Goal: Information Seeking & Learning: Learn about a topic

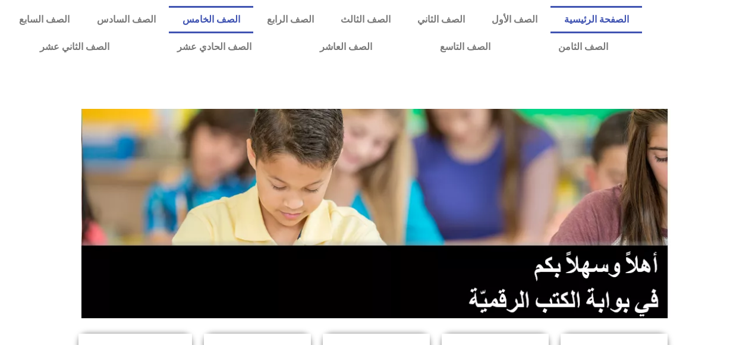
click at [253, 20] on link "الصف الخامس" at bounding box center [211, 19] width 84 height 27
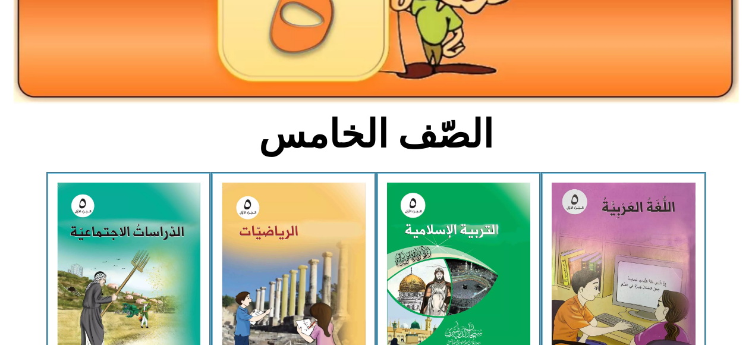
scroll to position [219, 0]
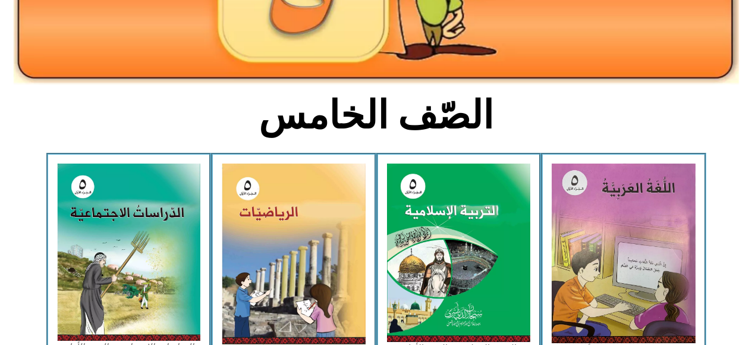
click at [327, 262] on img at bounding box center [294, 254] width 144 height 181
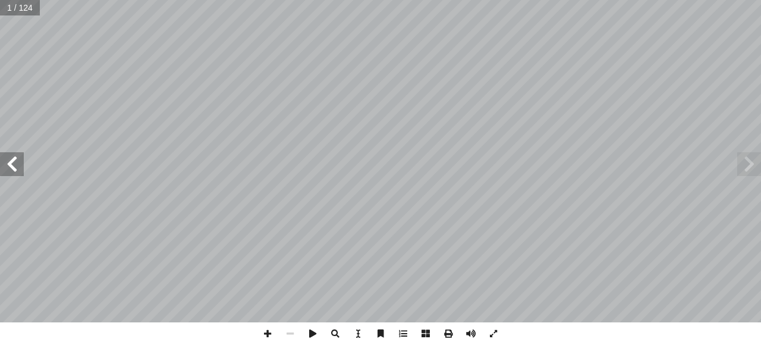
click at [8, 162] on span at bounding box center [12, 164] width 24 height 24
click at [14, 167] on span at bounding box center [12, 164] width 24 height 24
click at [15, 166] on span at bounding box center [12, 164] width 24 height 24
click at [18, 164] on span at bounding box center [12, 164] width 24 height 24
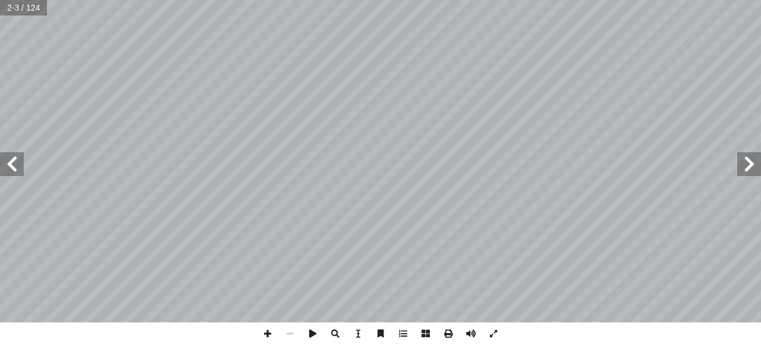
click at [20, 161] on span at bounding box center [12, 164] width 24 height 24
click at [16, 161] on span at bounding box center [12, 164] width 24 height 24
click at [19, 161] on span at bounding box center [12, 164] width 24 height 24
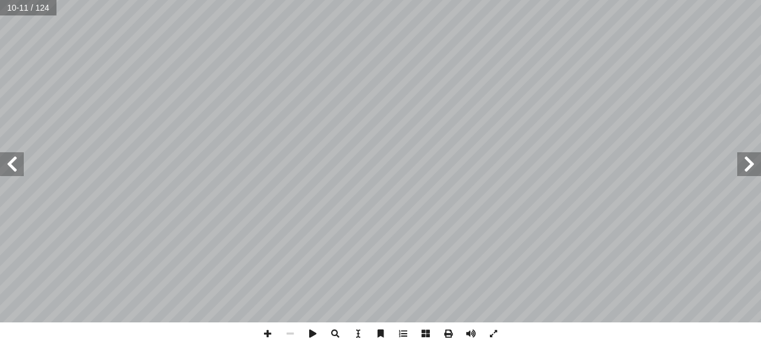
click at [18, 160] on span at bounding box center [12, 164] width 24 height 24
click at [16, 159] on span at bounding box center [12, 164] width 24 height 24
click at [21, 161] on span at bounding box center [12, 164] width 24 height 24
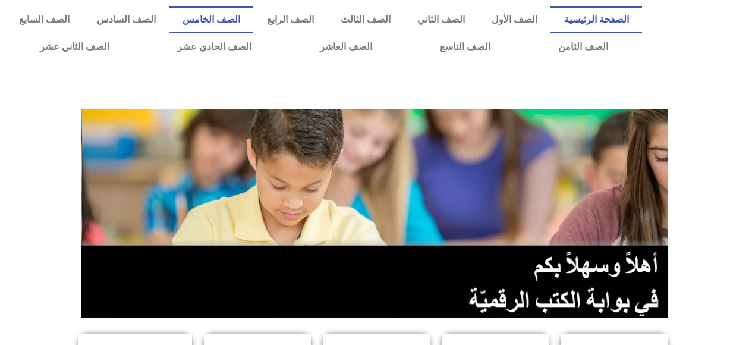
click at [253, 18] on link "الصف الخامس" at bounding box center [211, 19] width 84 height 27
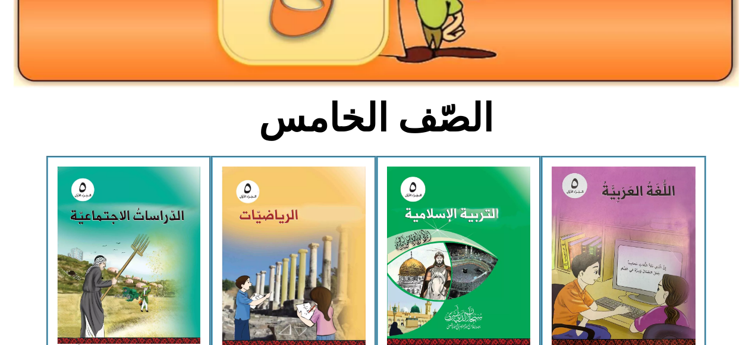
scroll to position [220, 0]
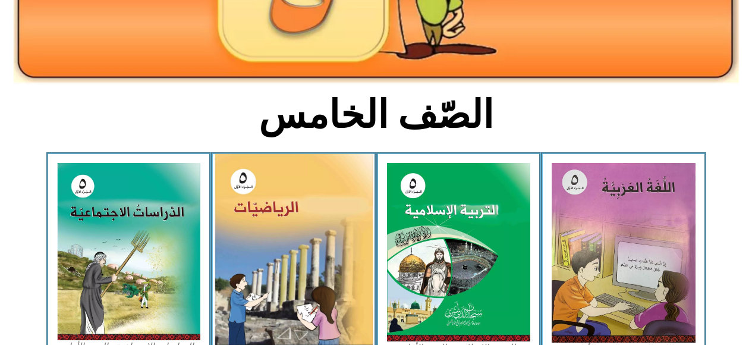
click at [302, 226] on img at bounding box center [294, 253] width 158 height 199
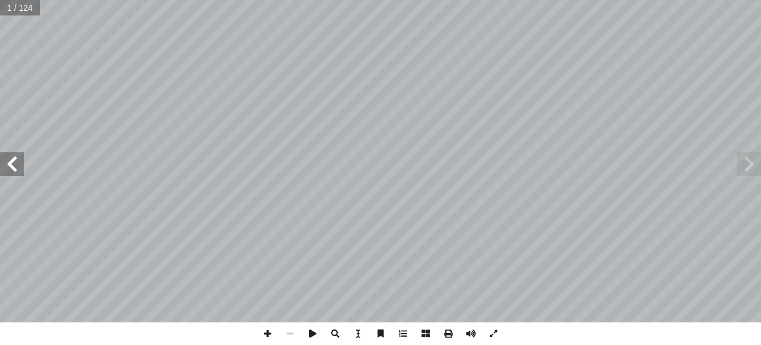
click at [20, 164] on span at bounding box center [12, 164] width 24 height 24
click at [21, 164] on span at bounding box center [12, 164] width 24 height 24
click at [15, 162] on span at bounding box center [12, 164] width 24 height 24
click at [13, 165] on span at bounding box center [12, 164] width 24 height 24
click at [12, 170] on span at bounding box center [12, 164] width 24 height 24
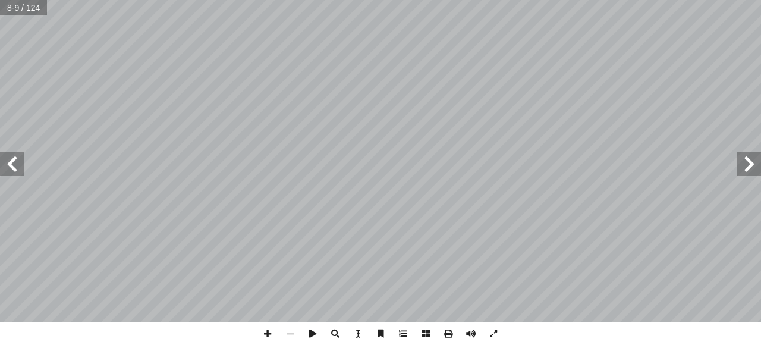
click at [15, 168] on span at bounding box center [12, 164] width 24 height 24
click at [15, 162] on span at bounding box center [12, 164] width 24 height 24
click at [20, 162] on span at bounding box center [12, 164] width 24 height 24
click at [15, 161] on span at bounding box center [12, 164] width 24 height 24
click at [21, 162] on span at bounding box center [12, 164] width 24 height 24
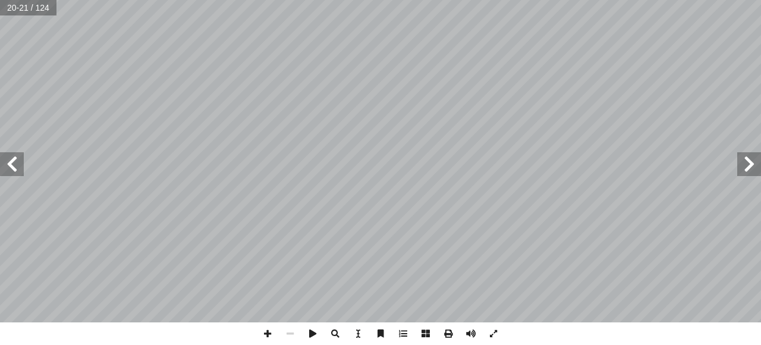
click at [15, 164] on span at bounding box center [12, 164] width 24 height 24
click at [16, 164] on span at bounding box center [12, 164] width 24 height 24
click at [13, 165] on span at bounding box center [12, 164] width 24 height 24
click at [17, 162] on span at bounding box center [12, 164] width 24 height 24
click at [18, 161] on span at bounding box center [12, 164] width 24 height 24
